Goal: Transaction & Acquisition: Purchase product/service

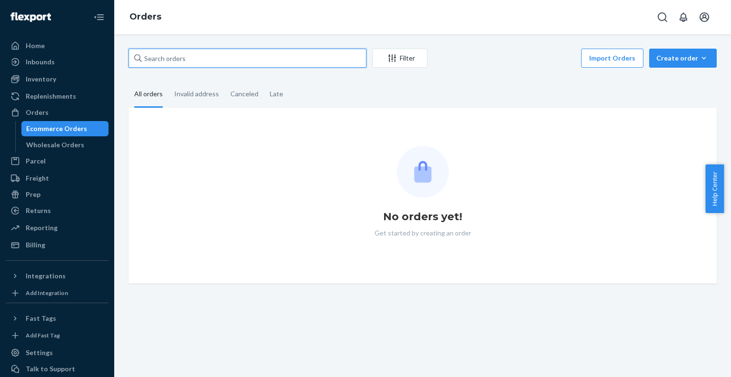
click at [236, 55] on input "text" at bounding box center [248, 58] width 238 height 19
paste input "[PERSON_NAME]"
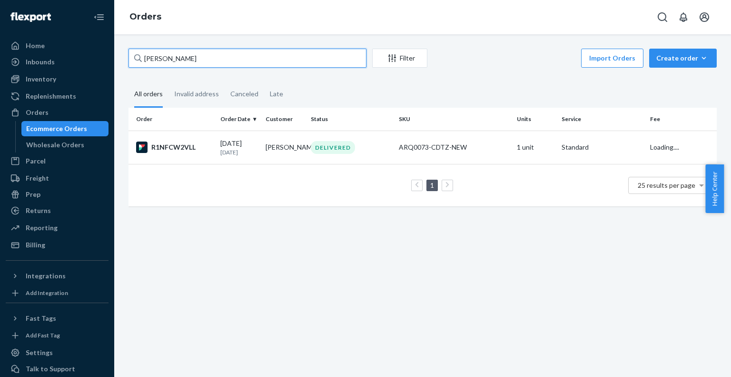
type input "[PERSON_NAME]"
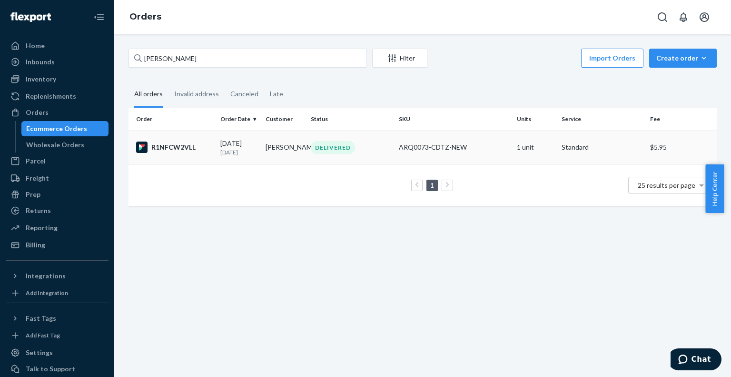
click at [295, 154] on td "[PERSON_NAME]" at bounding box center [284, 146] width 45 height 33
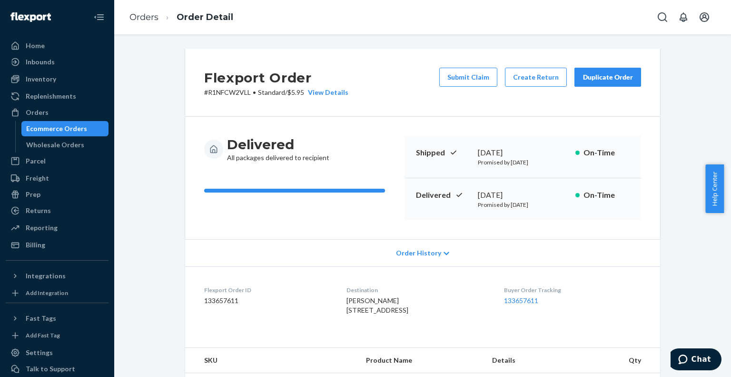
click at [82, 125] on div "Ecommerce Orders" at bounding box center [56, 129] width 61 height 10
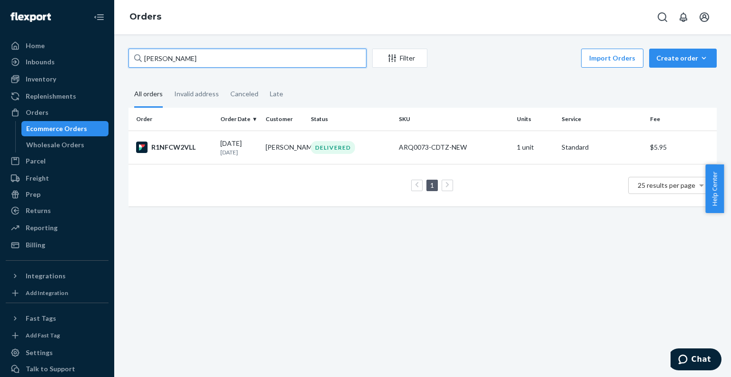
drag, startPoint x: 219, startPoint y: 62, endPoint x: 135, endPoint y: 60, distance: 83.8
click at [135, 60] on div "[PERSON_NAME]" at bounding box center [248, 58] width 238 height 19
click at [673, 62] on div "Create order" at bounding box center [683, 58] width 53 height 10
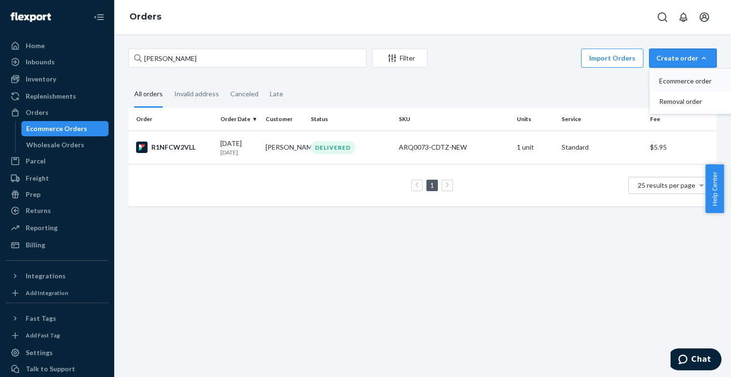
click at [672, 86] on button "Ecommerce order" at bounding box center [697, 81] width 91 height 20
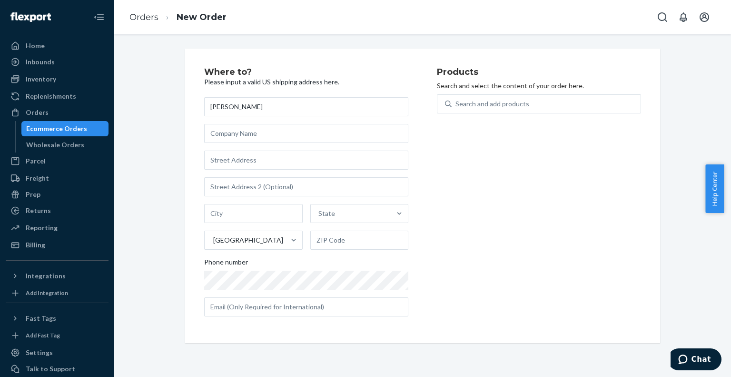
type input "[PERSON_NAME]"
click at [284, 162] on input "text" at bounding box center [306, 159] width 204 height 19
paste input "[STREET_ADDRESS][PERSON_NAME]"
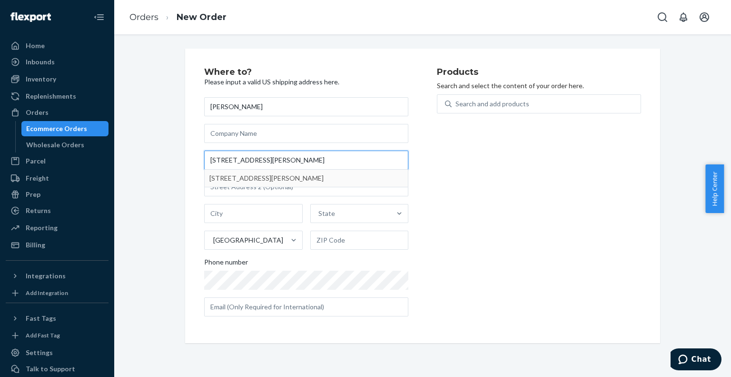
type input "[STREET_ADDRESS][PERSON_NAME]"
type input "Scottsdale"
type input "85250"
type input "[STREET_ADDRESS]"
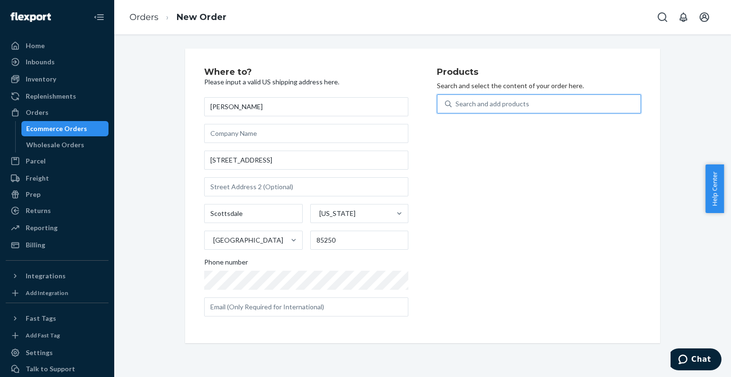
click at [487, 101] on div "Search and add products" at bounding box center [493, 104] width 74 height 10
click at [457, 101] on input "0 results available. Use Up and Down to choose options, press Enter to select t…" at bounding box center [456, 104] width 1 height 10
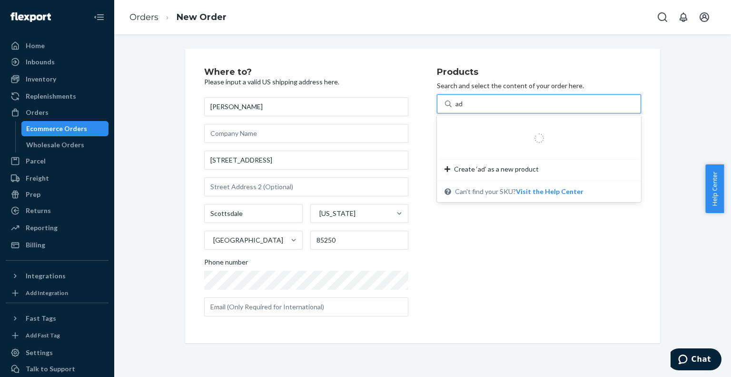
type input "ada"
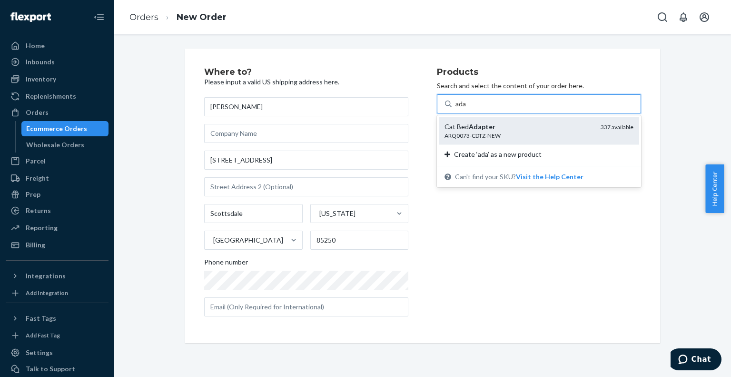
click at [479, 133] on div "ARQ0073-CDTZ-NEW" at bounding box center [519, 135] width 149 height 8
click at [467, 109] on input "ada" at bounding box center [461, 104] width 11 height 10
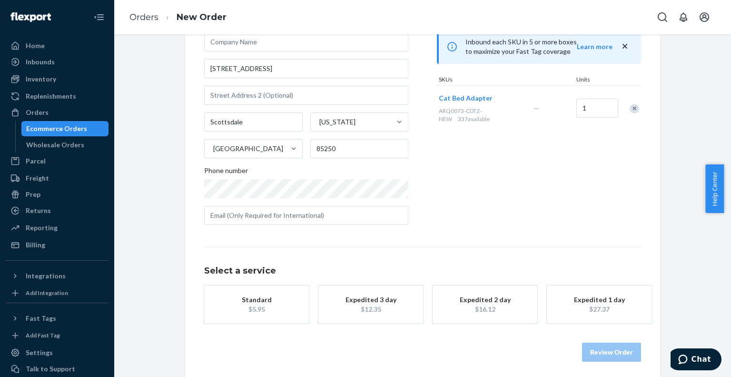
scroll to position [95, 0]
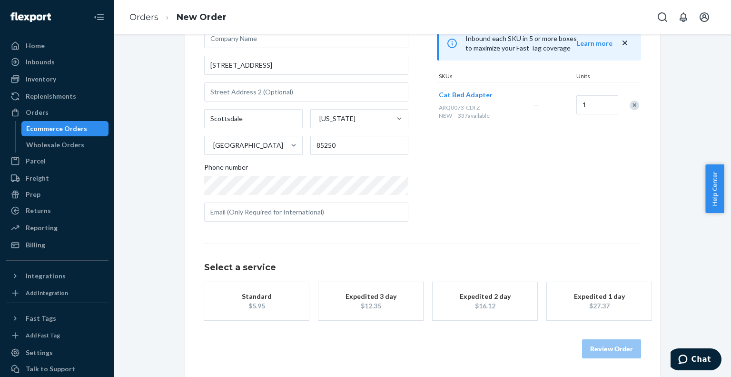
click at [272, 303] on div "$5.95" at bounding box center [257, 306] width 76 height 10
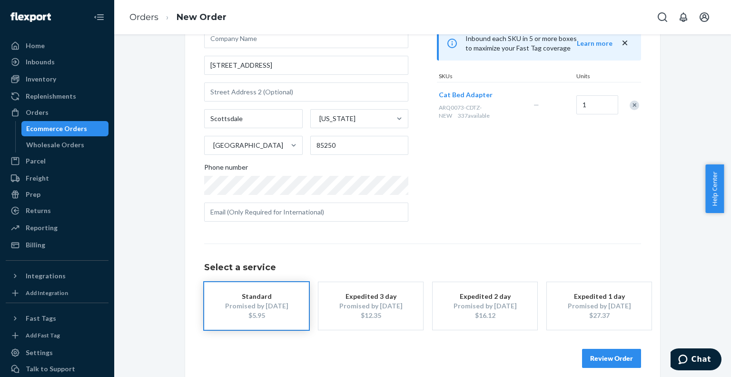
click at [589, 363] on button "Review Order" at bounding box center [611, 358] width 59 height 19
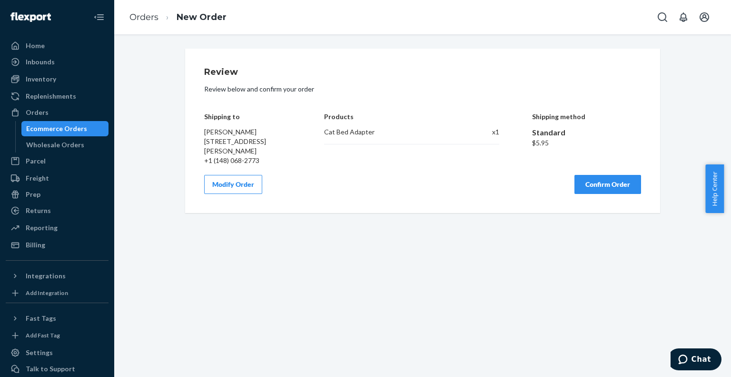
scroll to position [0, 0]
click at [604, 186] on button "Confirm Order" at bounding box center [608, 184] width 67 height 19
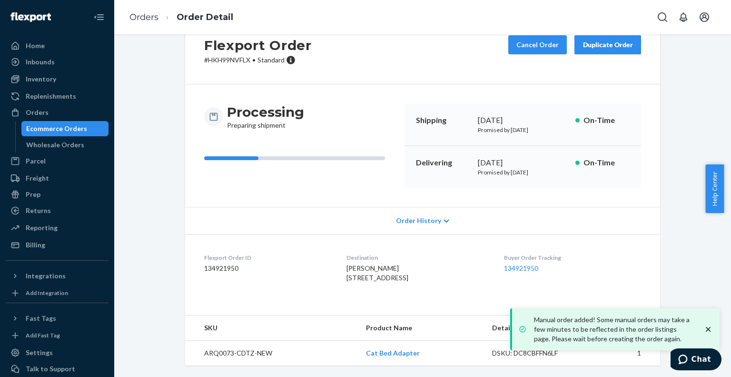
scroll to position [50, 0]
click at [222, 263] on dd "134921950" at bounding box center [267, 268] width 127 height 10
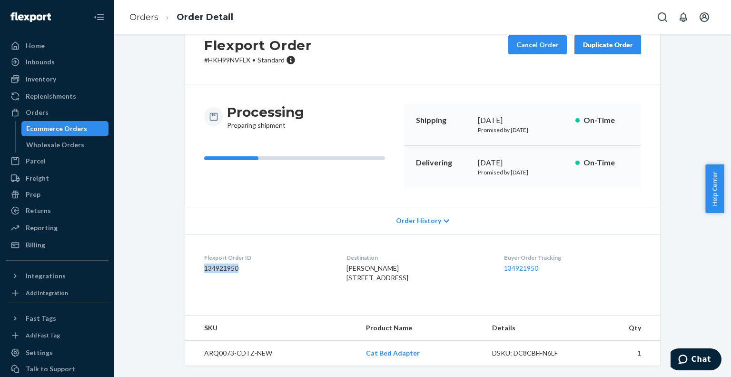
copy dd "134921950"
click at [523, 264] on link "134921950" at bounding box center [521, 268] width 34 height 8
